Goal: Task Accomplishment & Management: Manage account settings

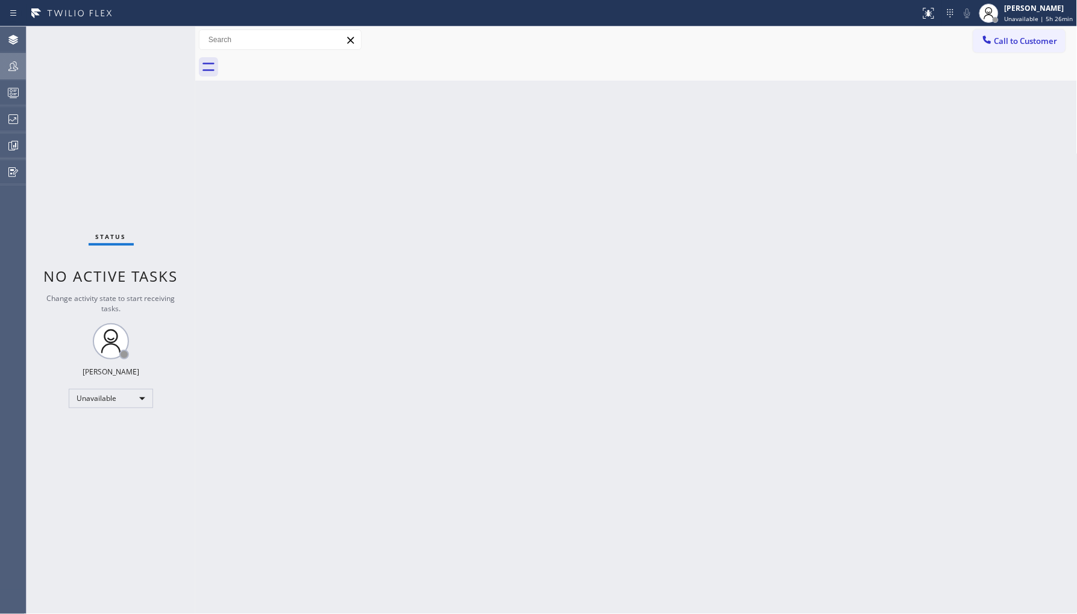
click at [15, 66] on icon at bounding box center [13, 66] width 10 height 10
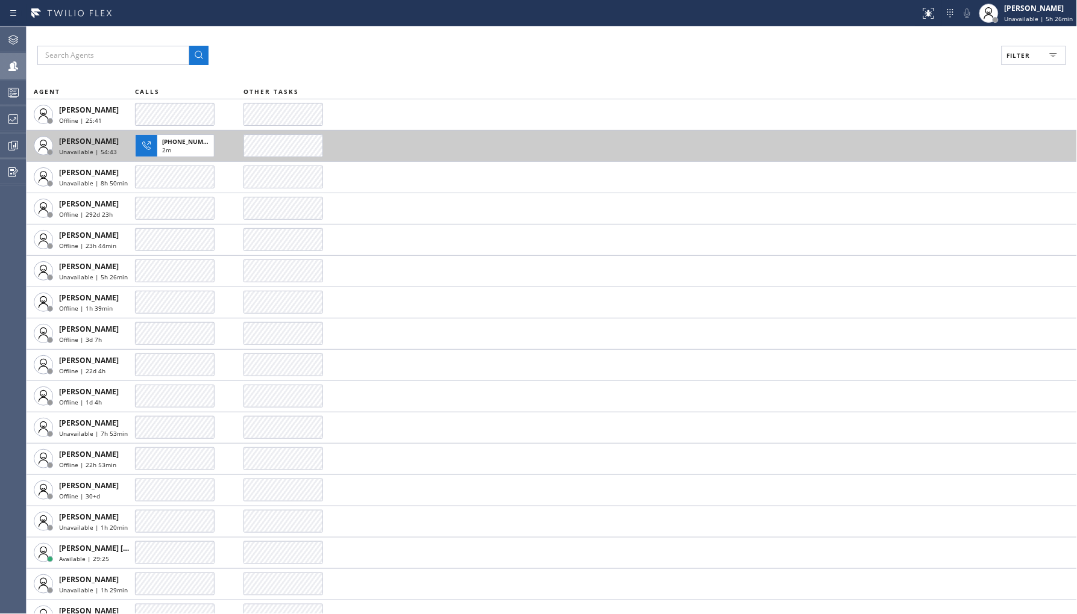
click at [175, 140] on span "[PHONE_NUMBER]" at bounding box center [189, 141] width 55 height 8
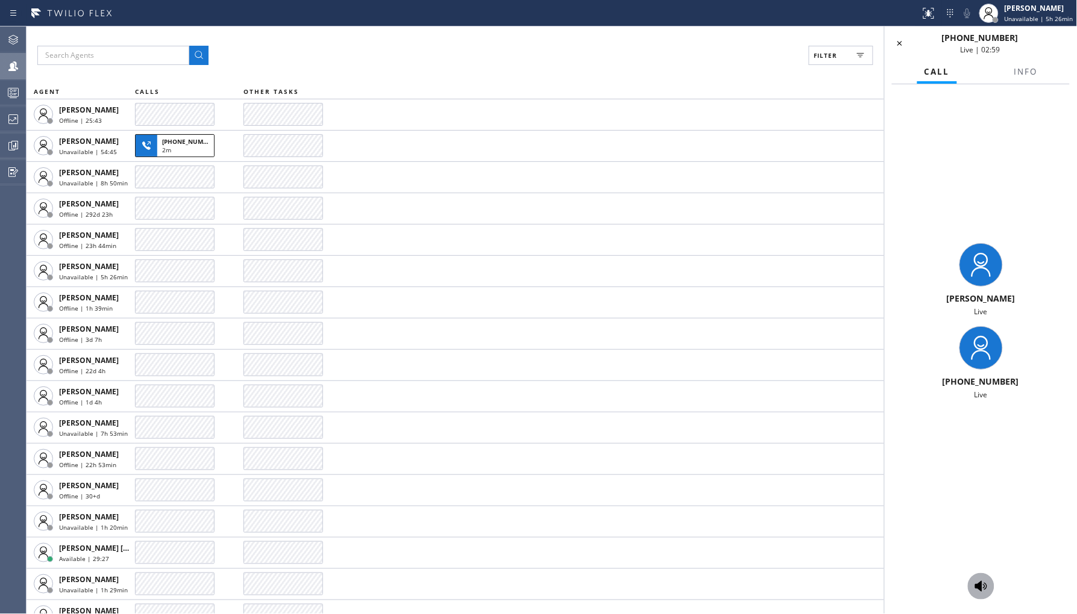
click at [980, 588] on icon at bounding box center [981, 586] width 12 height 11
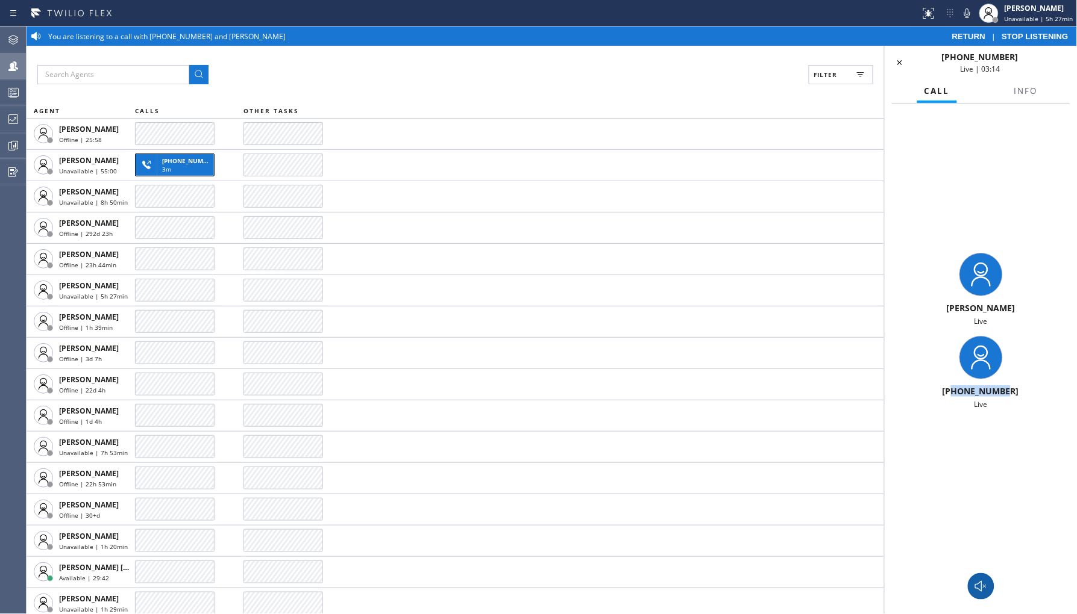
drag, startPoint x: 956, startPoint y: 393, endPoint x: 1009, endPoint y: 393, distance: 53.0
click at [1009, 393] on div "[PHONE_NUMBER]" at bounding box center [980, 391] width 183 height 11
copy span "3105624367"
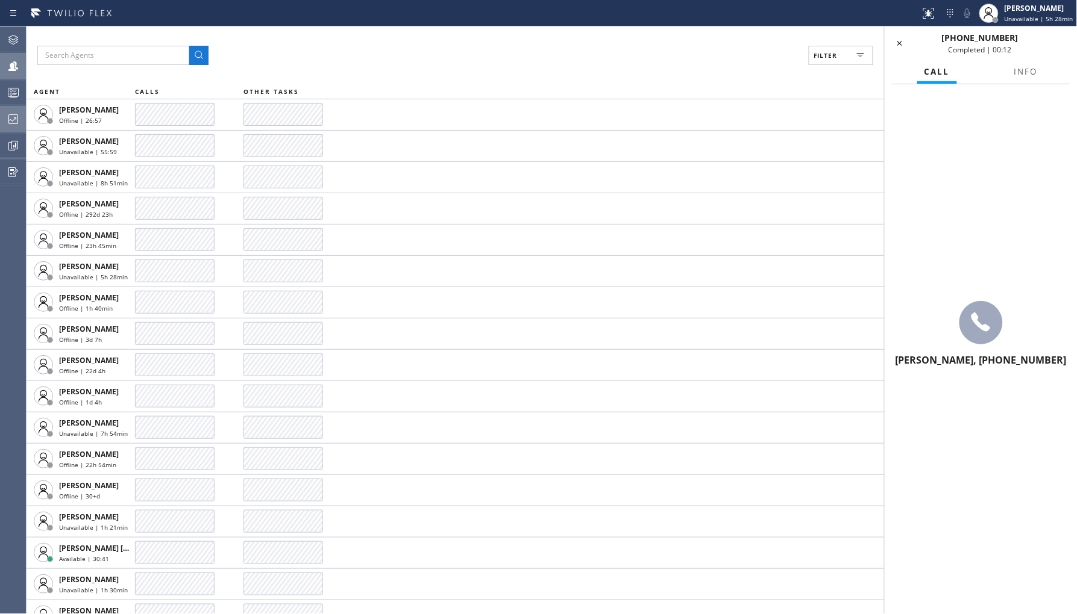
click at [15, 127] on div at bounding box center [13, 119] width 27 height 24
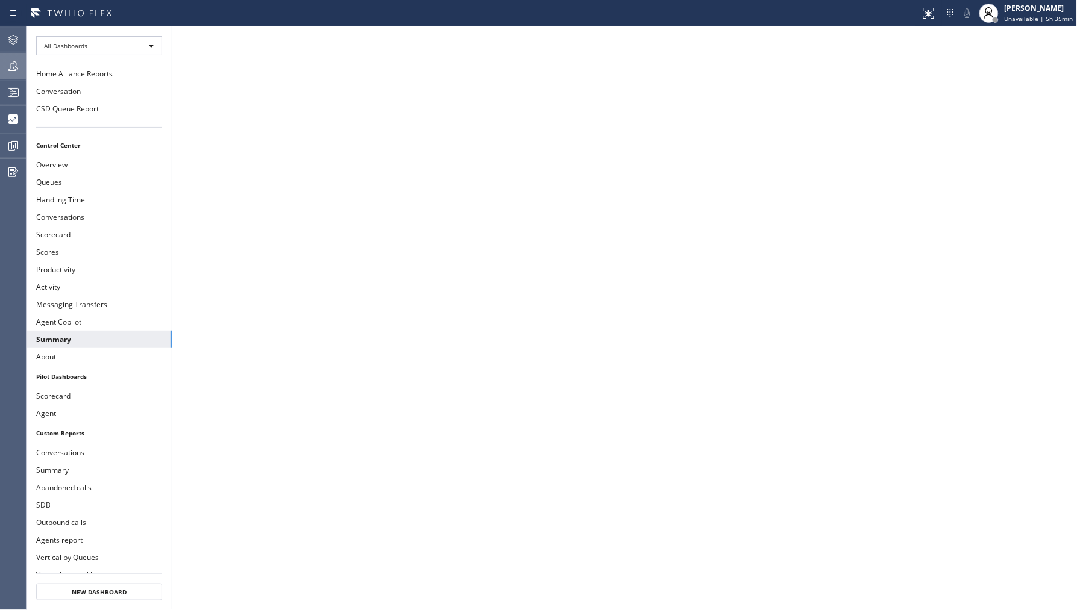
click at [7, 61] on icon at bounding box center [13, 66] width 14 height 14
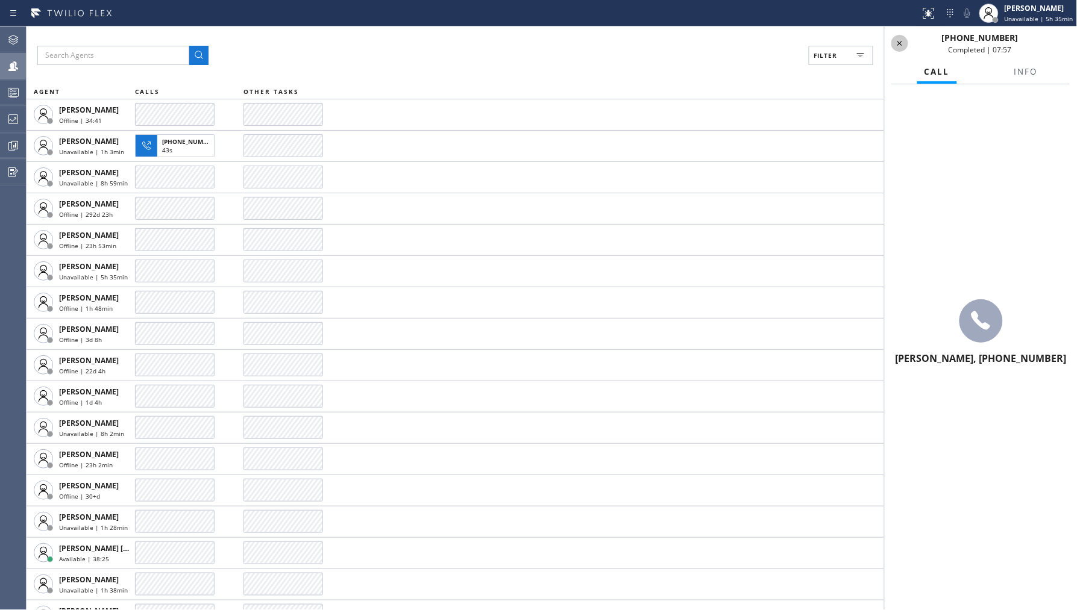
click at [895, 39] on icon at bounding box center [899, 43] width 14 height 14
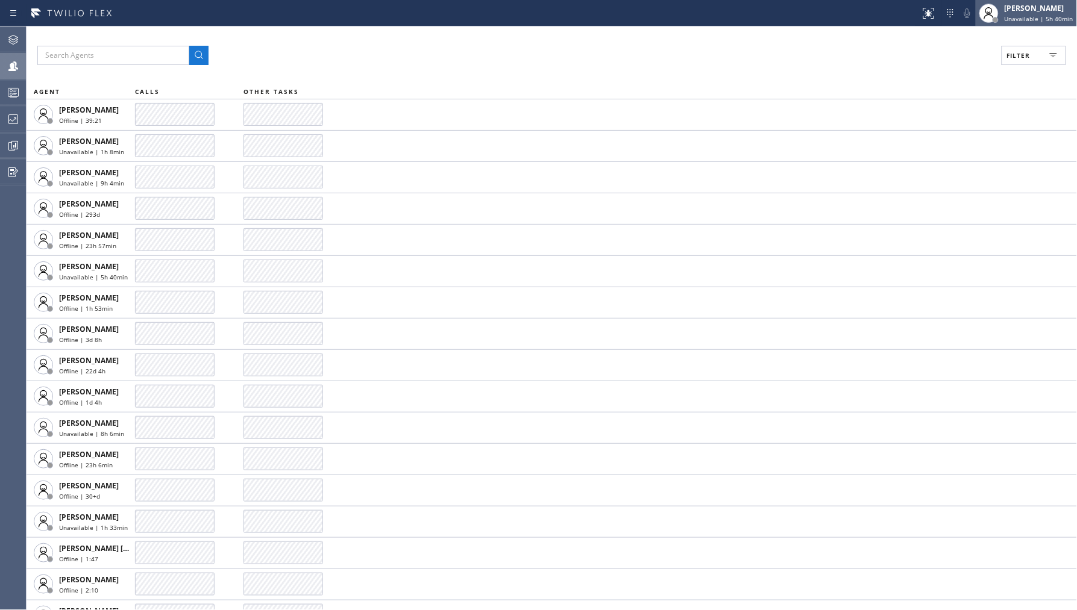
click at [1033, 16] on span "Unavailable | 5h 40min" at bounding box center [1038, 18] width 69 height 8
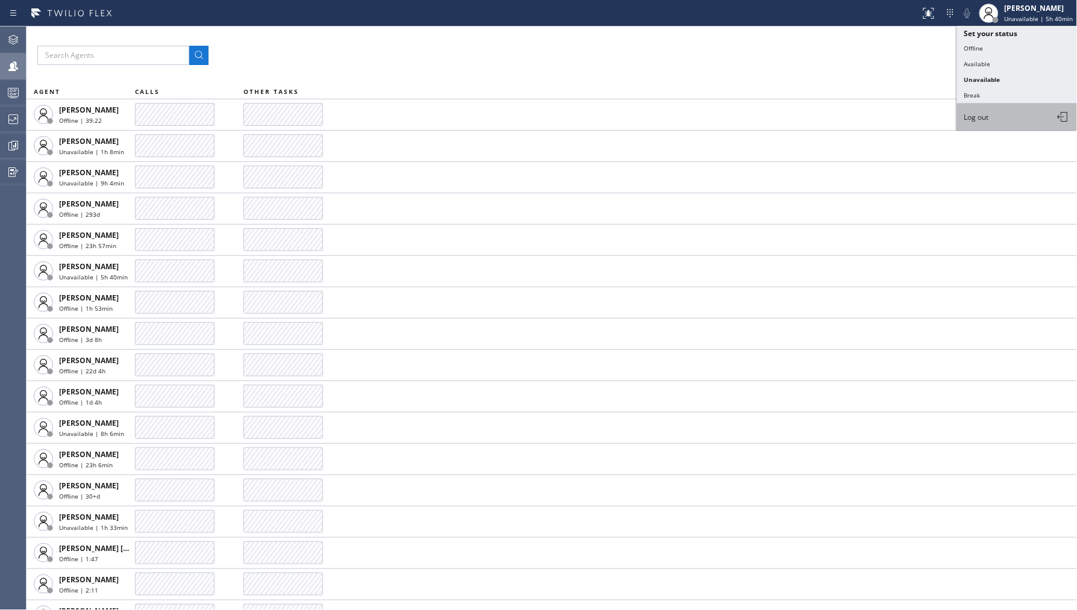
click at [983, 114] on span "Log out" at bounding box center [976, 117] width 25 height 10
